Goal: Information Seeking & Learning: Learn about a topic

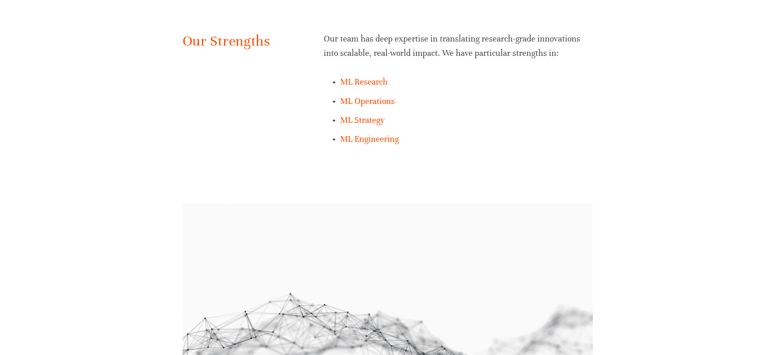
scroll to position [680, 0]
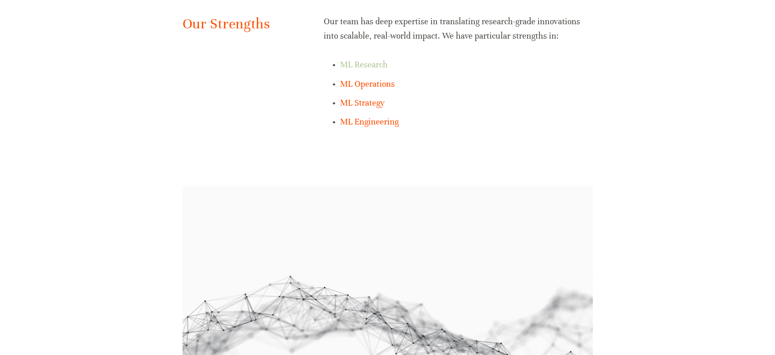
click at [374, 67] on link "ML Research" at bounding box center [364, 65] width 48 height 10
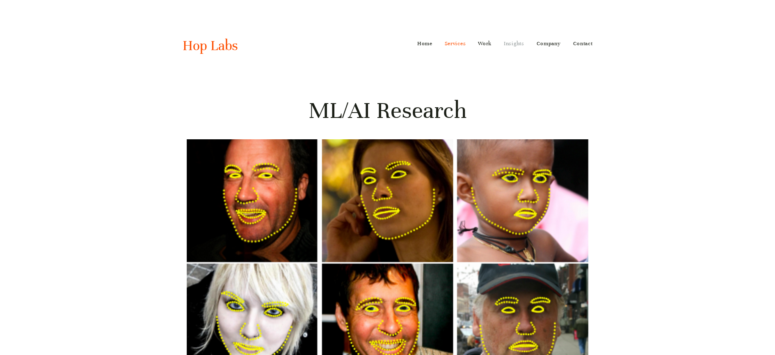
click at [508, 43] on link "Insights" at bounding box center [514, 43] width 21 height 13
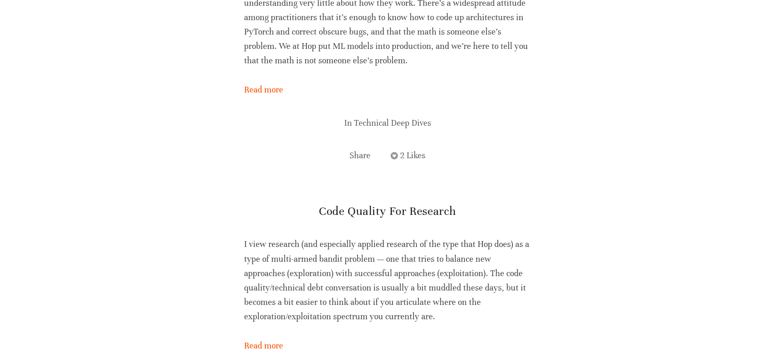
scroll to position [5879, 0]
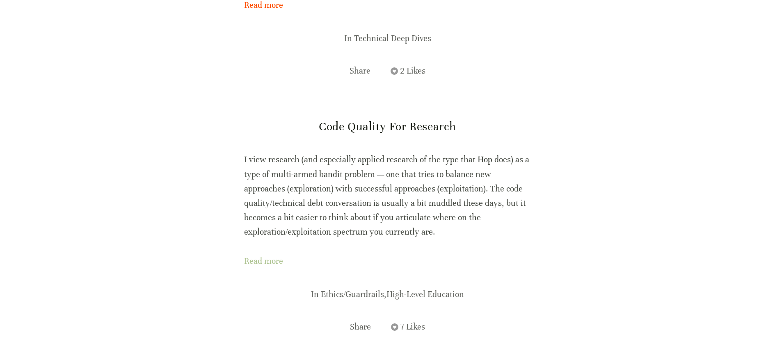
click at [266, 254] on link "Read more" at bounding box center [387, 261] width 287 height 14
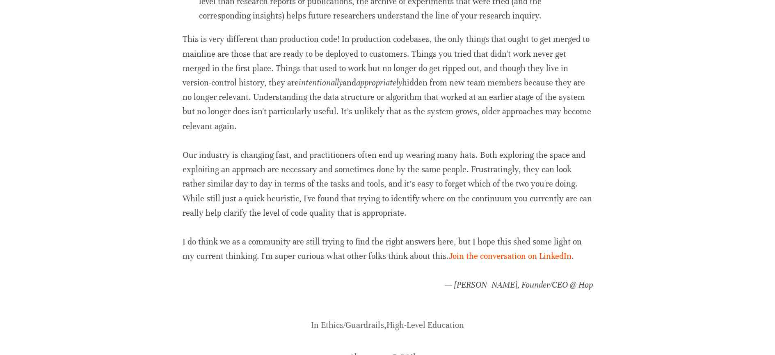
scroll to position [1582, 0]
